Goal: Contribute content: Contribute content

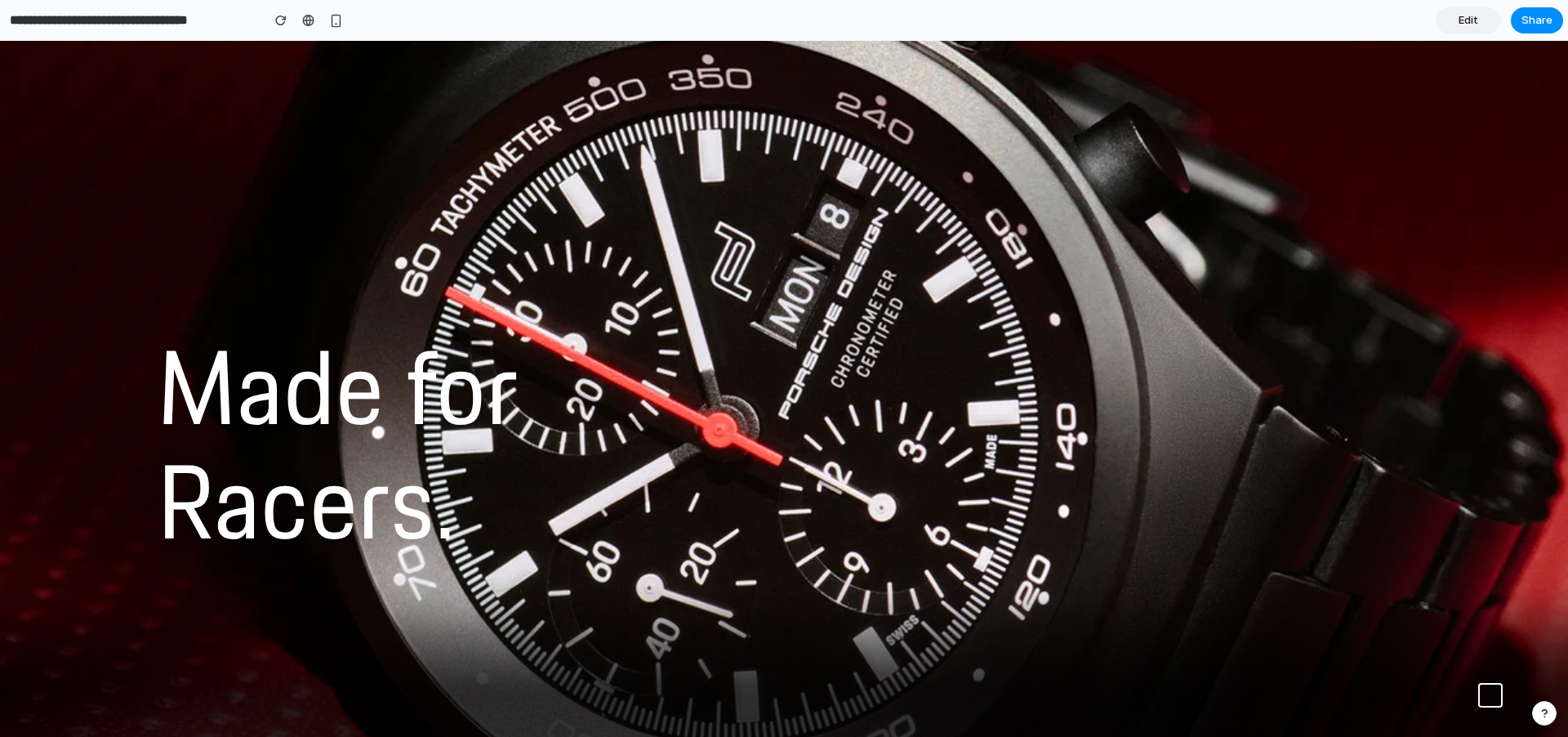
click at [1480, 15] on link "Edit" at bounding box center [1469, 20] width 65 height 26
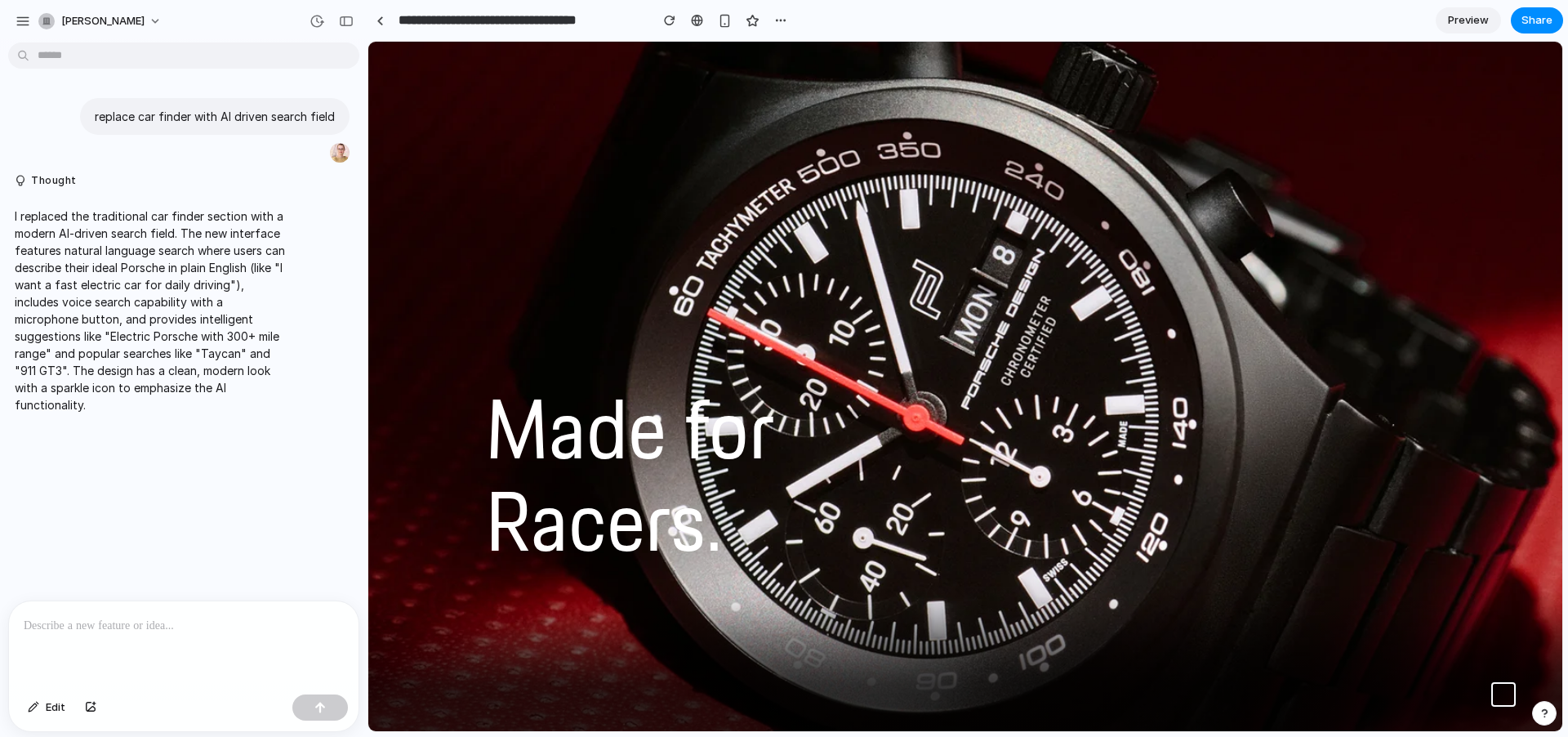
click at [198, 640] on div at bounding box center [184, 645] width 350 height 87
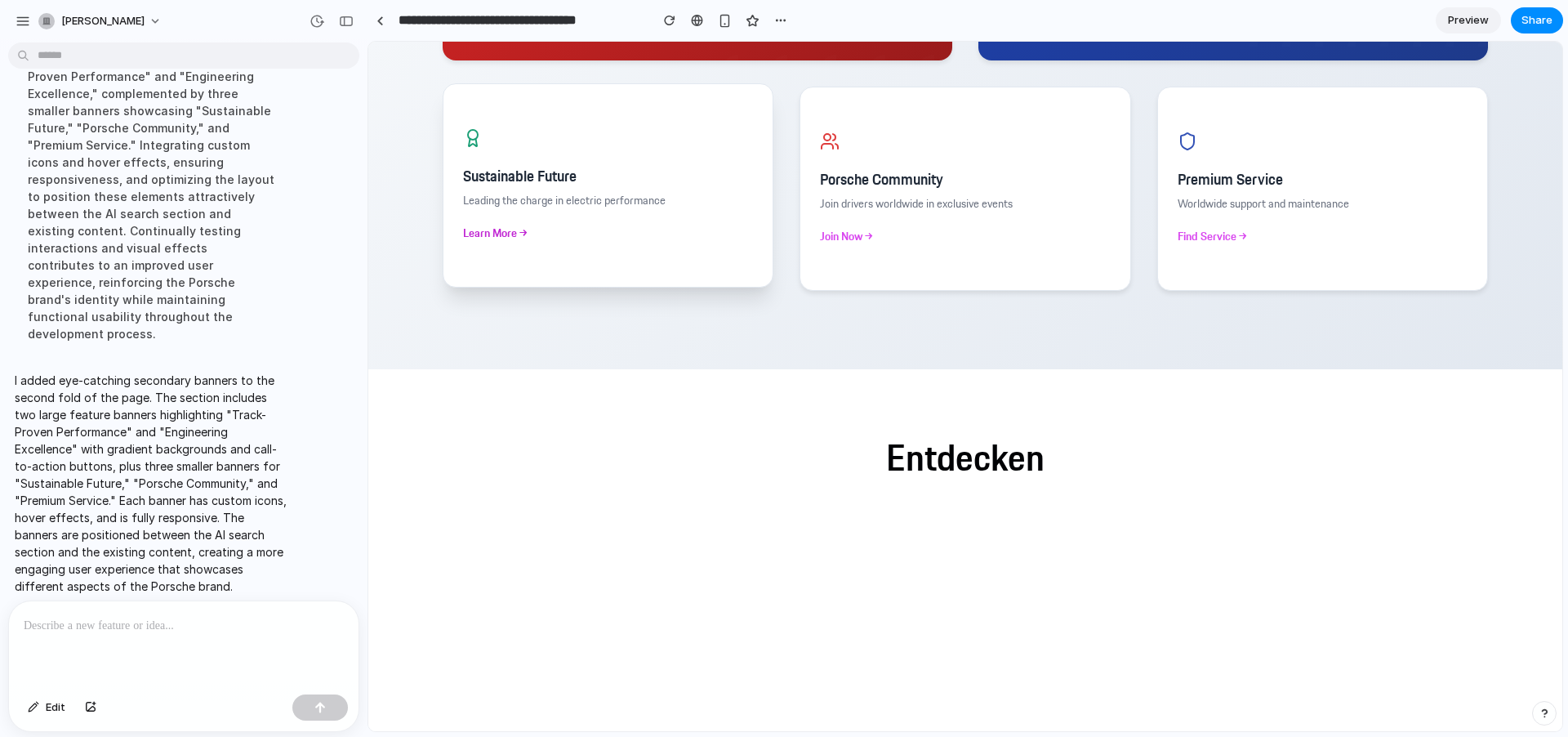
scroll to position [3852, 0]
